Goal: Check status: Check status

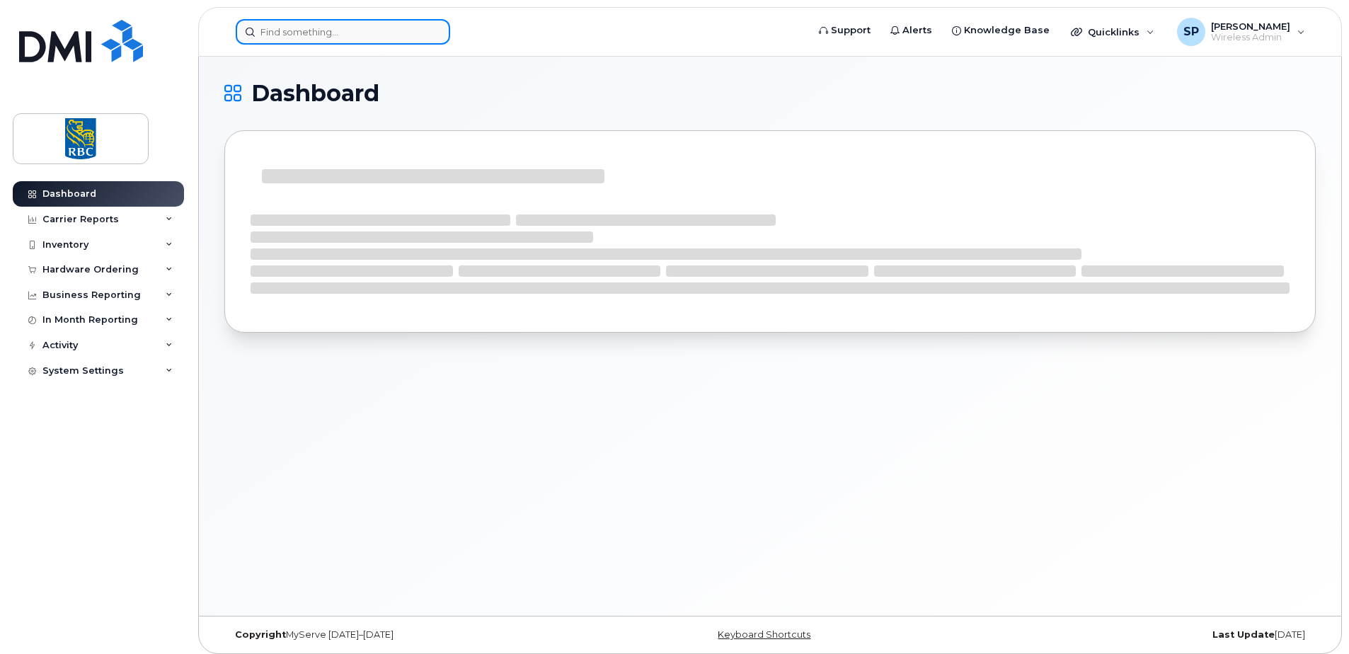
click at [286, 23] on input at bounding box center [343, 31] width 215 height 25
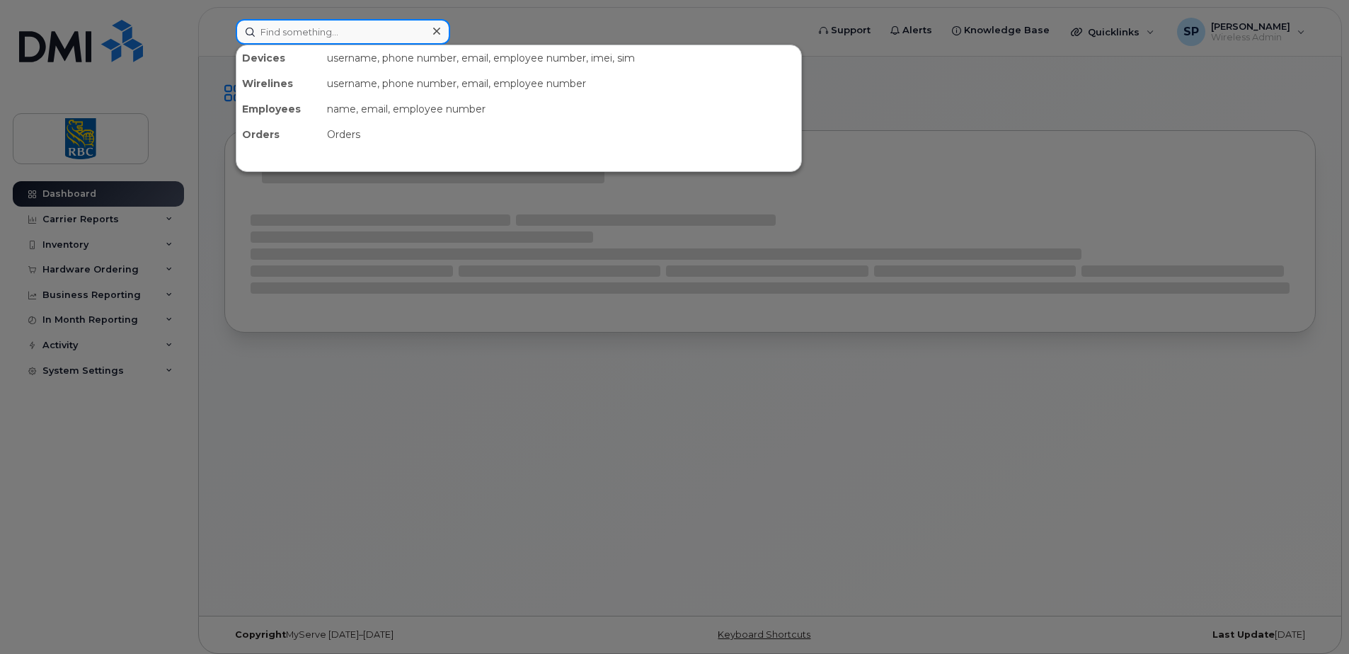
paste input "6399151379"
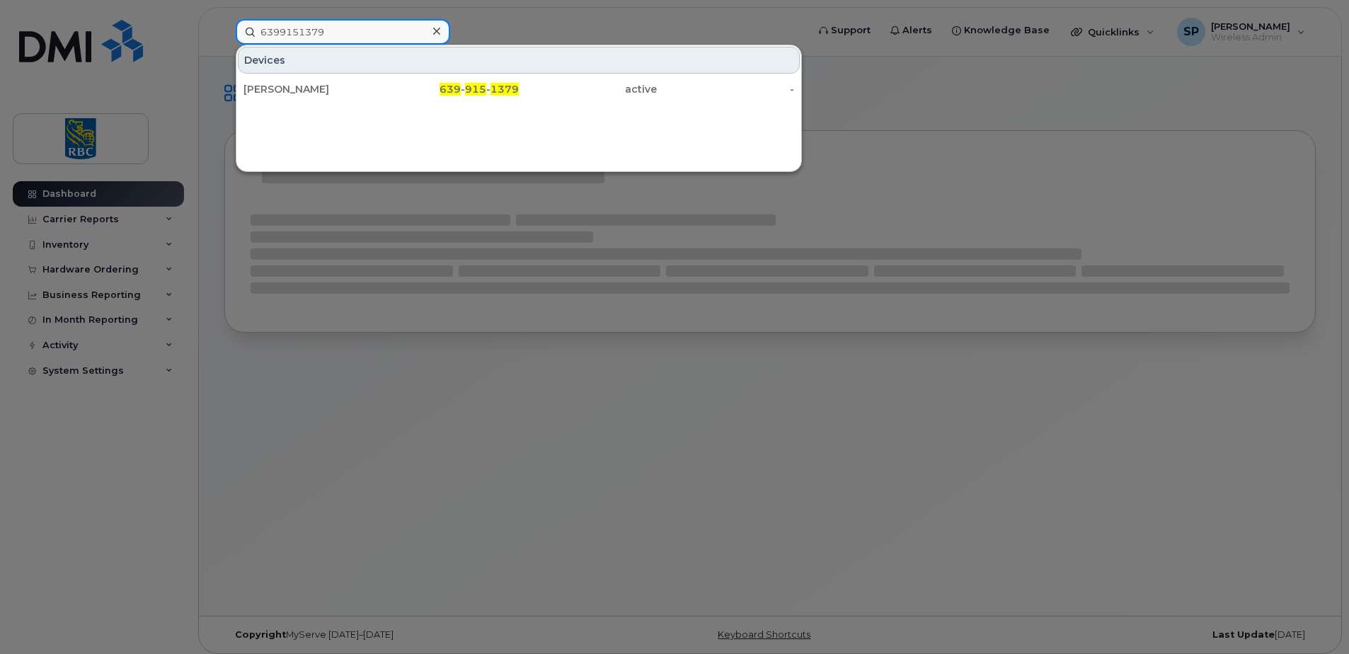
type input "6399151379"
click at [315, 94] on div "[PERSON_NAME]" at bounding box center [313, 89] width 138 height 14
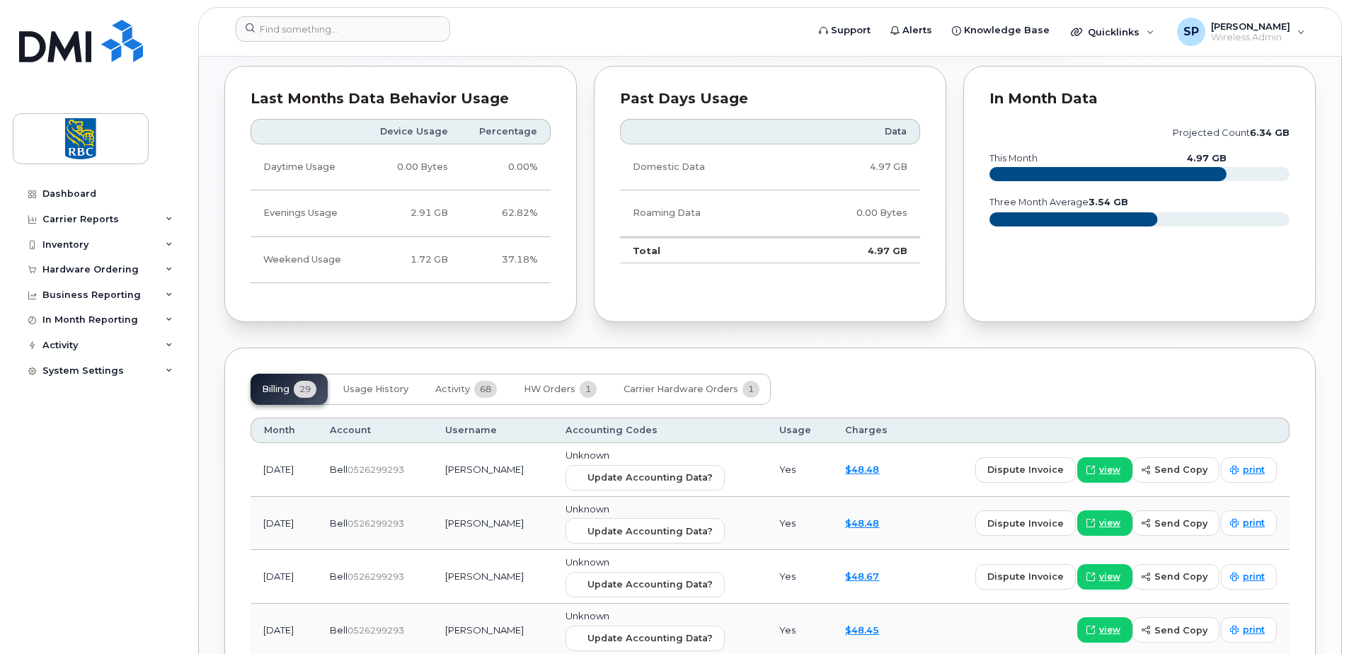
scroll to position [817, 0]
click at [452, 389] on span "Activity" at bounding box center [452, 389] width 35 height 11
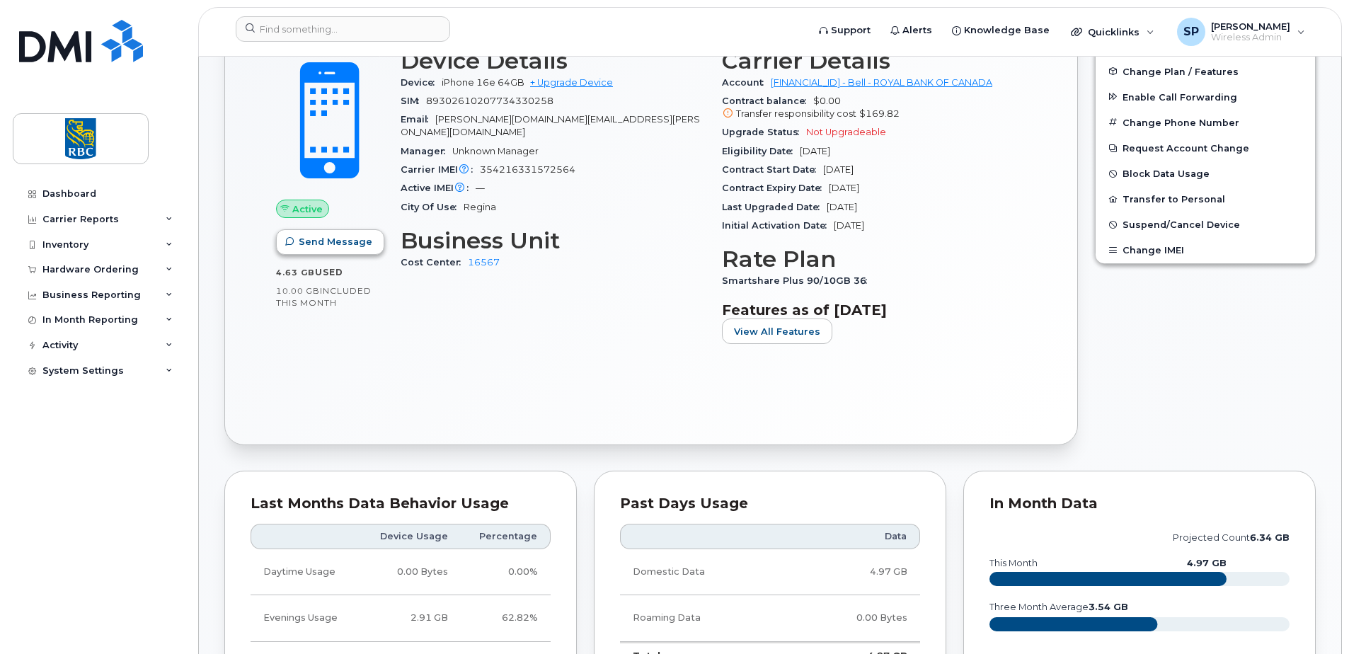
scroll to position [257, 0]
